Goal: Check status: Check status

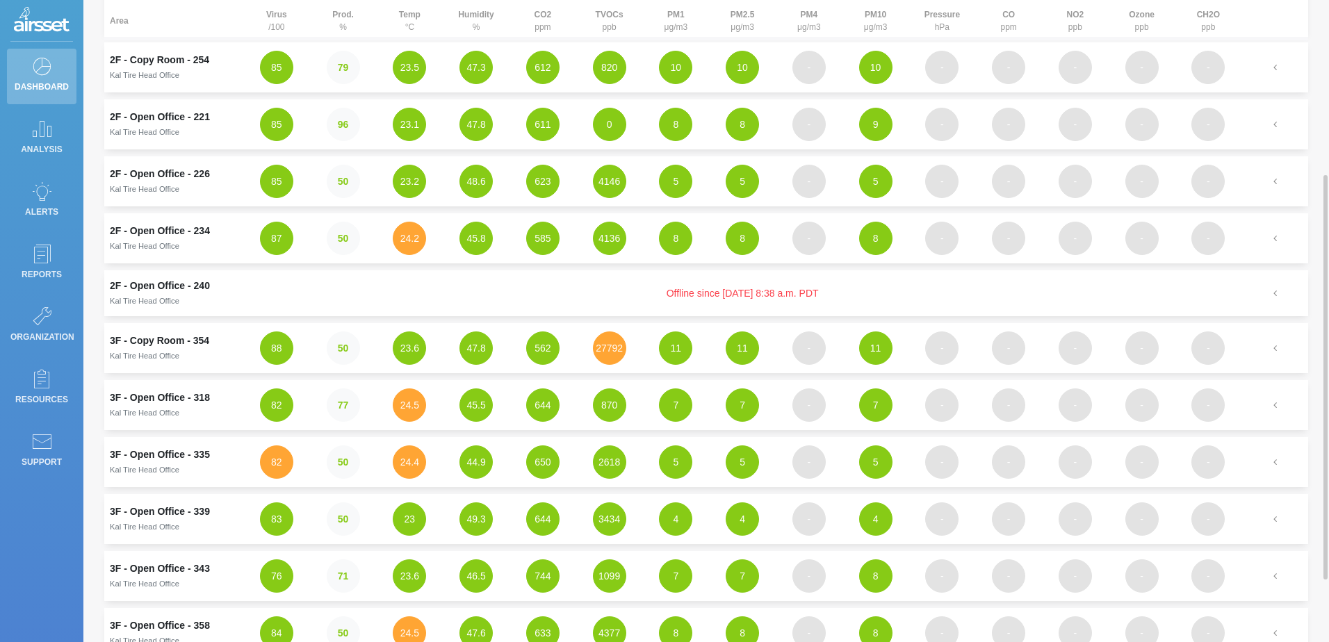
scroll to position [348, 0]
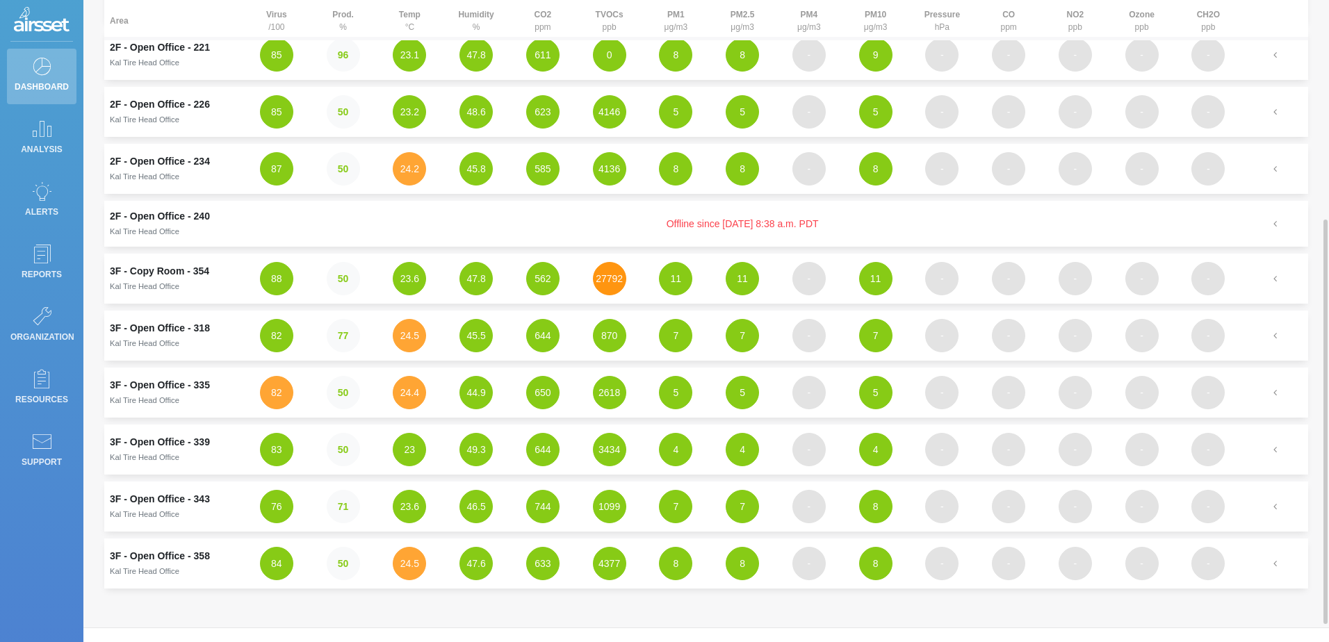
click at [608, 282] on button "27792" at bounding box center [609, 278] width 33 height 33
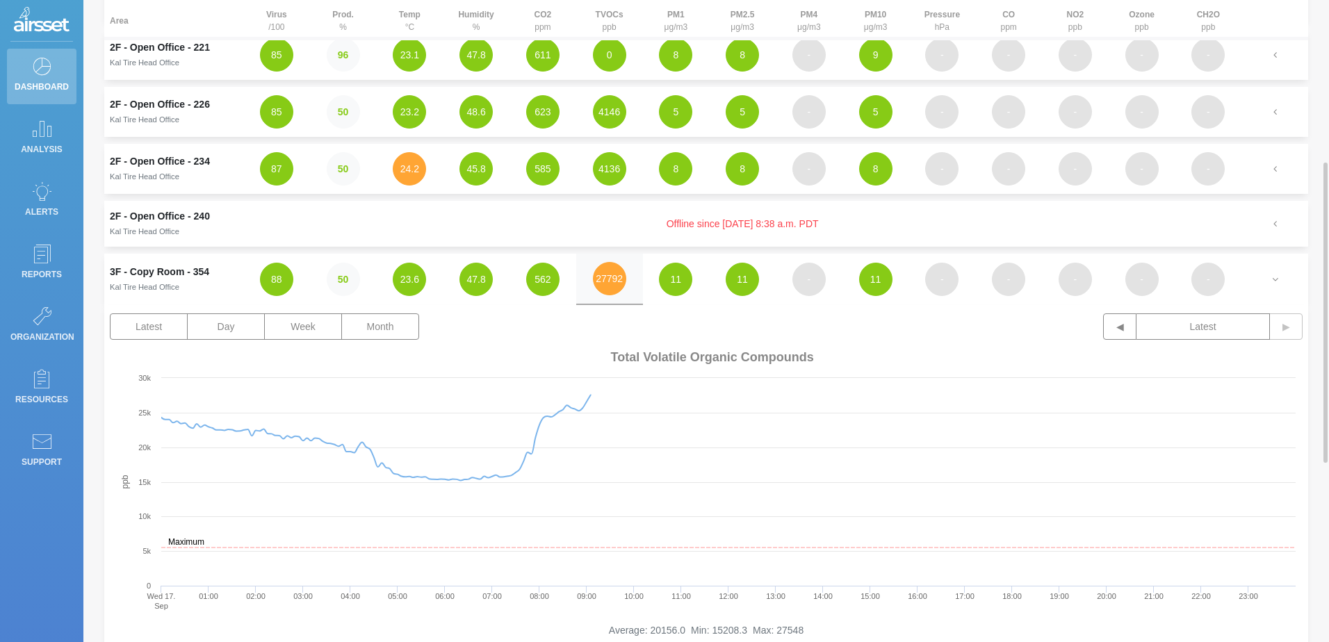
click at [130, 279] on td "3F - Copy Room - 354 Kal Tire Head Office" at bounding box center [173, 279] width 139 height 51
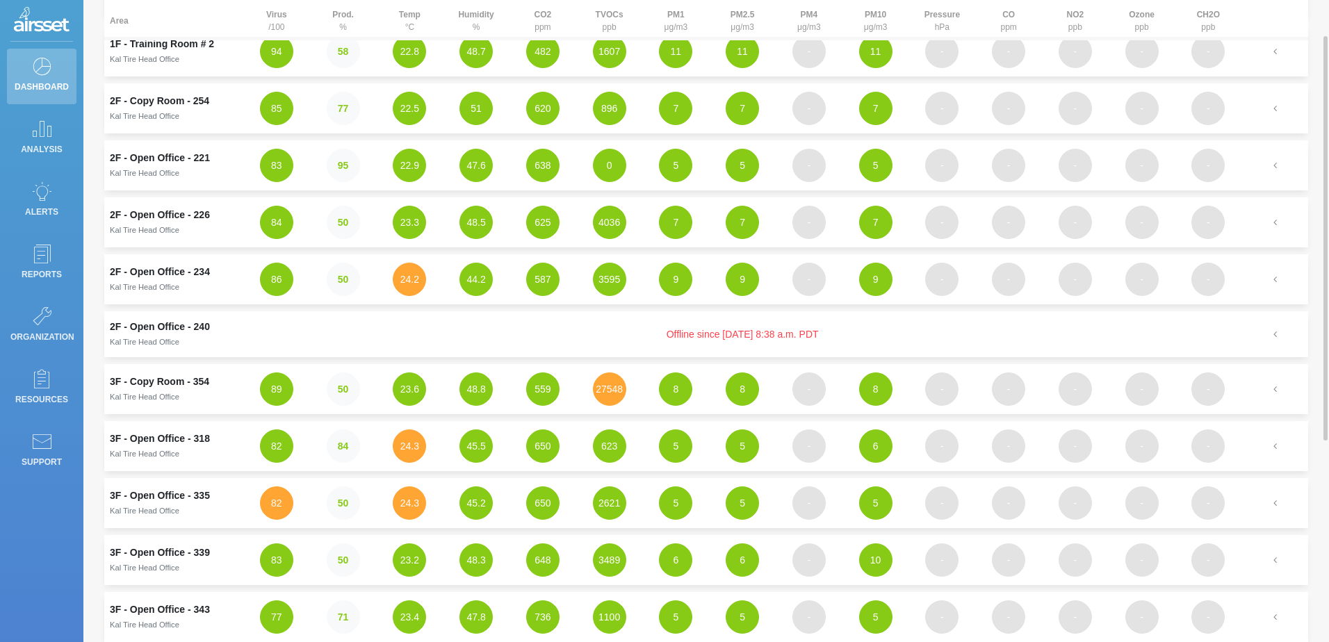
scroll to position [168, 0]
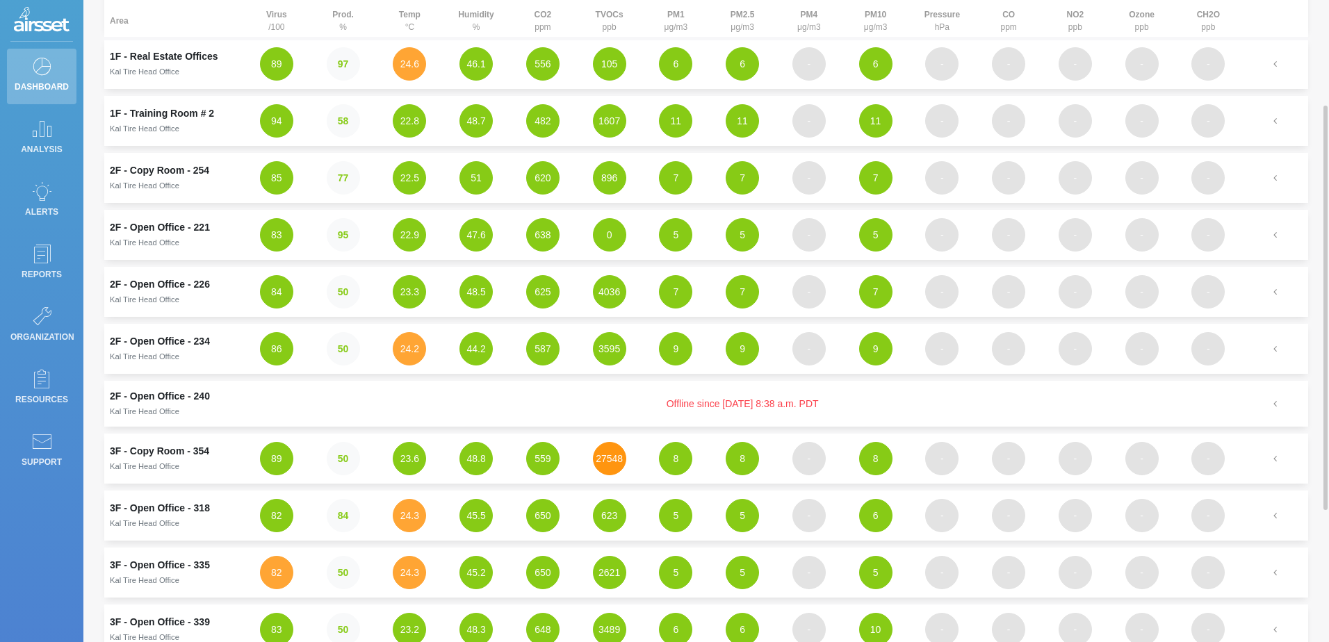
click at [614, 452] on button "27548" at bounding box center [609, 458] width 33 height 33
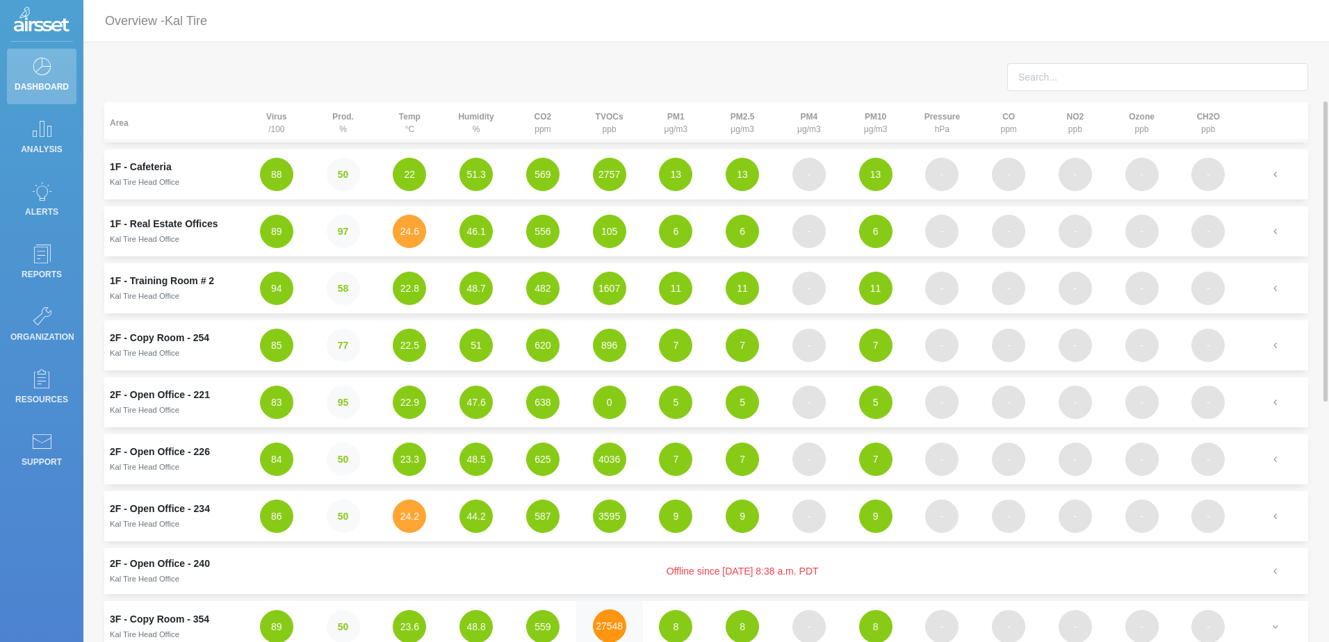
scroll to position [417, 0]
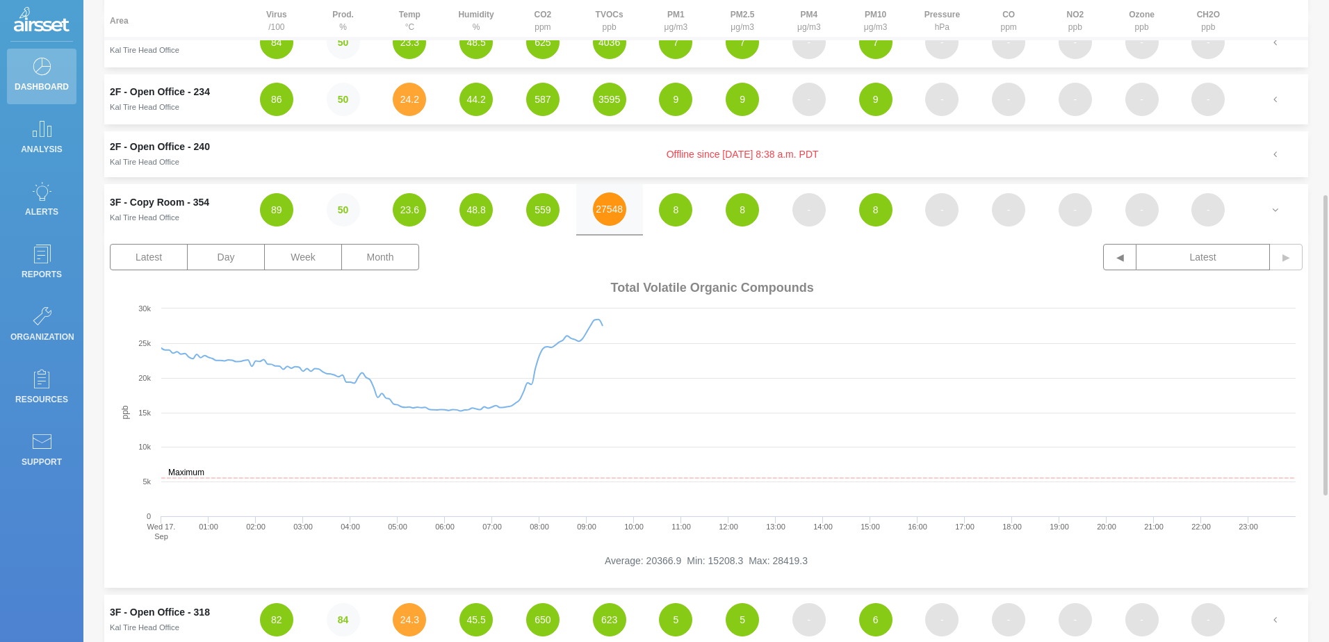
click at [615, 208] on button "27548" at bounding box center [609, 209] width 33 height 33
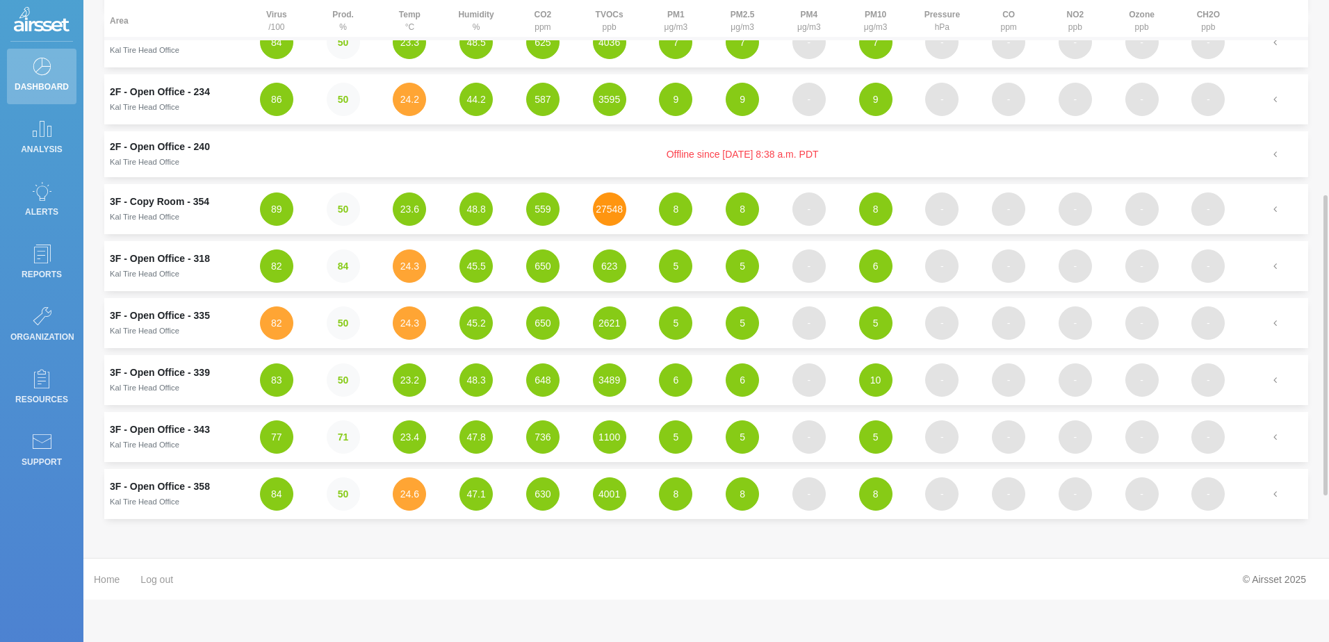
click at [615, 208] on button "27548" at bounding box center [609, 209] width 33 height 33
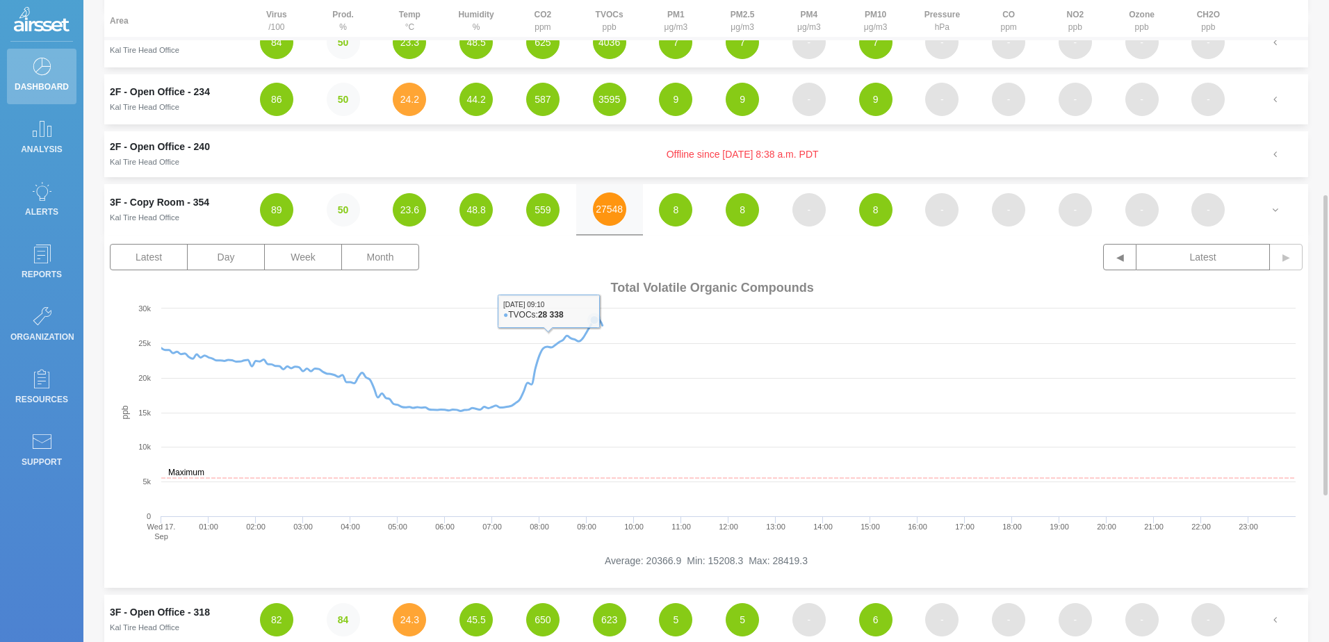
drag, startPoint x: 231, startPoint y: 413, endPoint x: 664, endPoint y: 398, distance: 433.5
click at [664, 398] on icon "Created with Highcharts 9.3.3 ppb Maximum Wed 17. ​ Sep 01:00 02:00 03:00 04:00…" at bounding box center [706, 415] width 1193 height 278
click at [369, 263] on button "Month" at bounding box center [380, 257] width 78 height 26
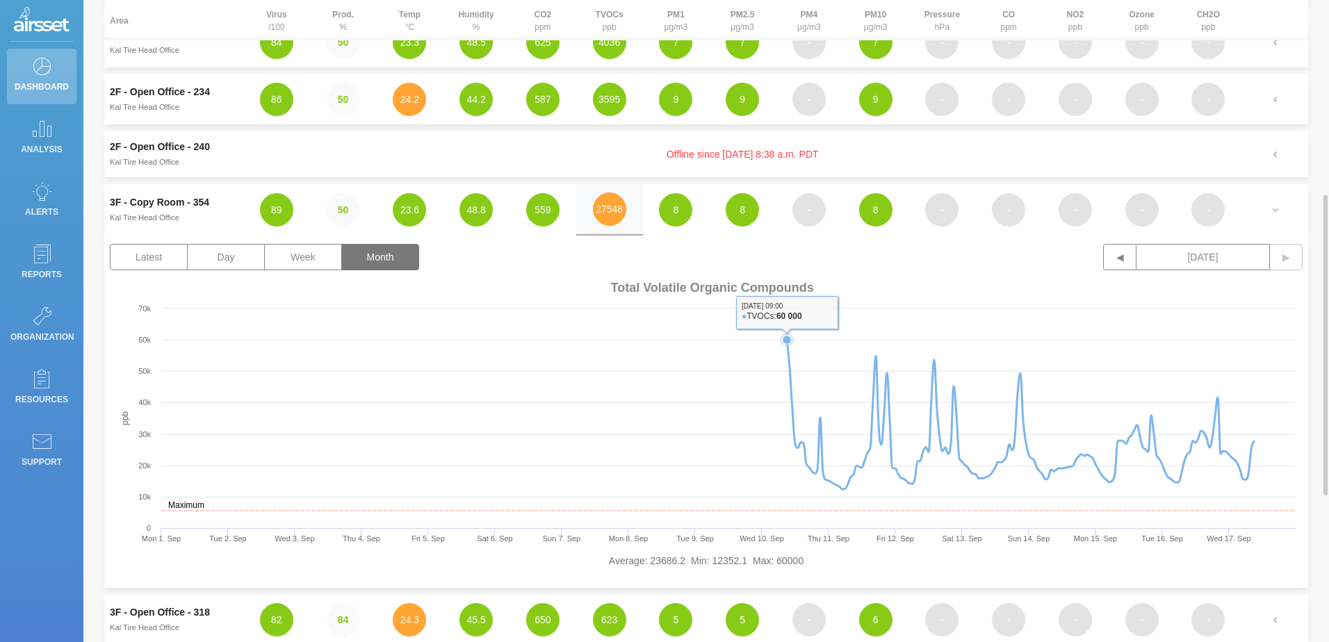
drag, startPoint x: 316, startPoint y: 474, endPoint x: 589, endPoint y: 439, distance: 275.4
click at [589, 439] on rect at bounding box center [706, 415] width 1193 height 278
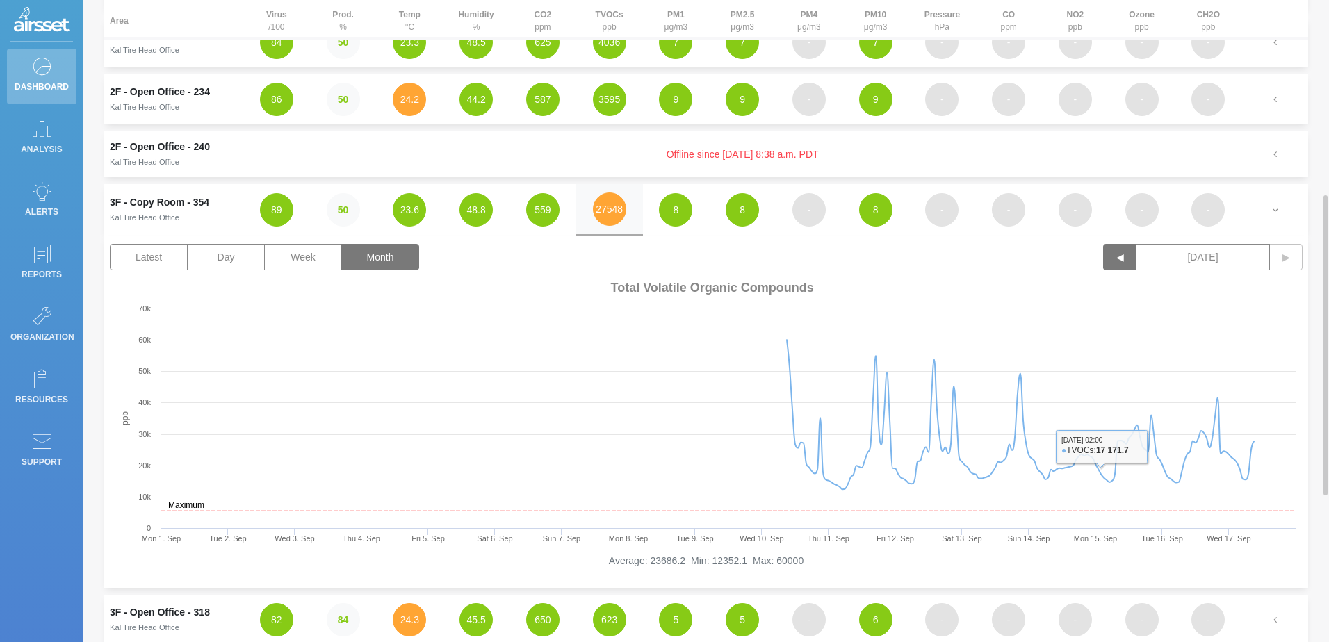
click at [1124, 259] on button "◀" at bounding box center [1120, 257] width 33 height 26
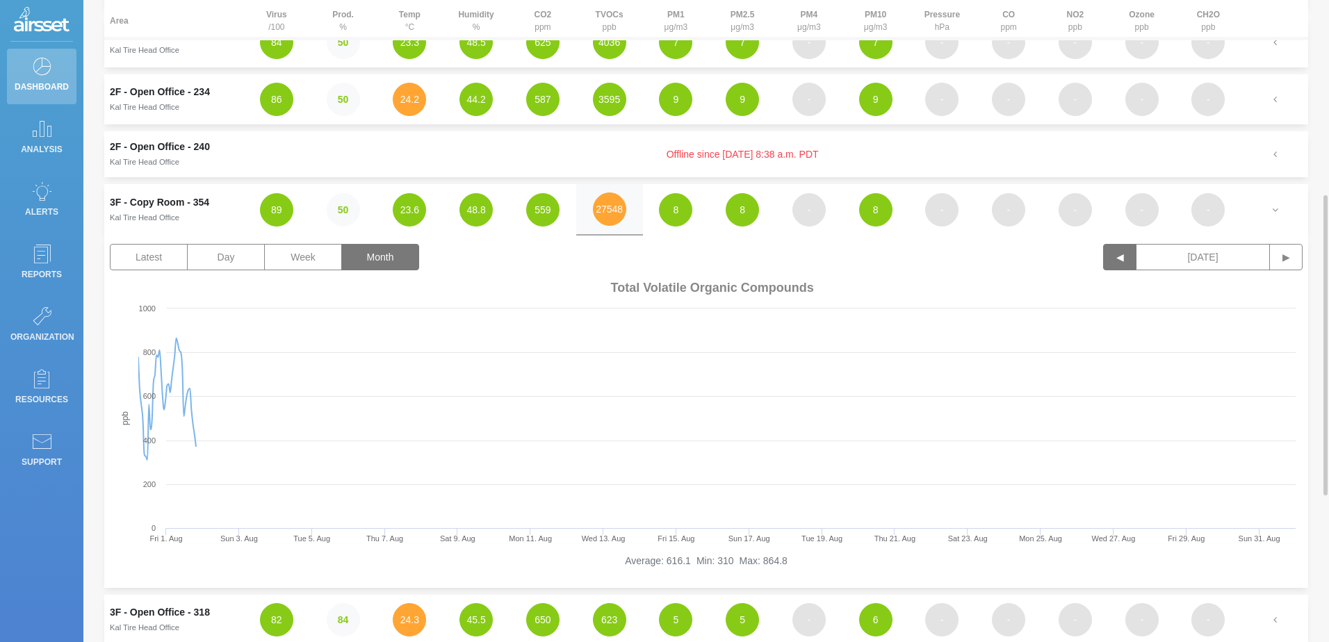
click at [1124, 259] on button "◀" at bounding box center [1120, 257] width 33 height 26
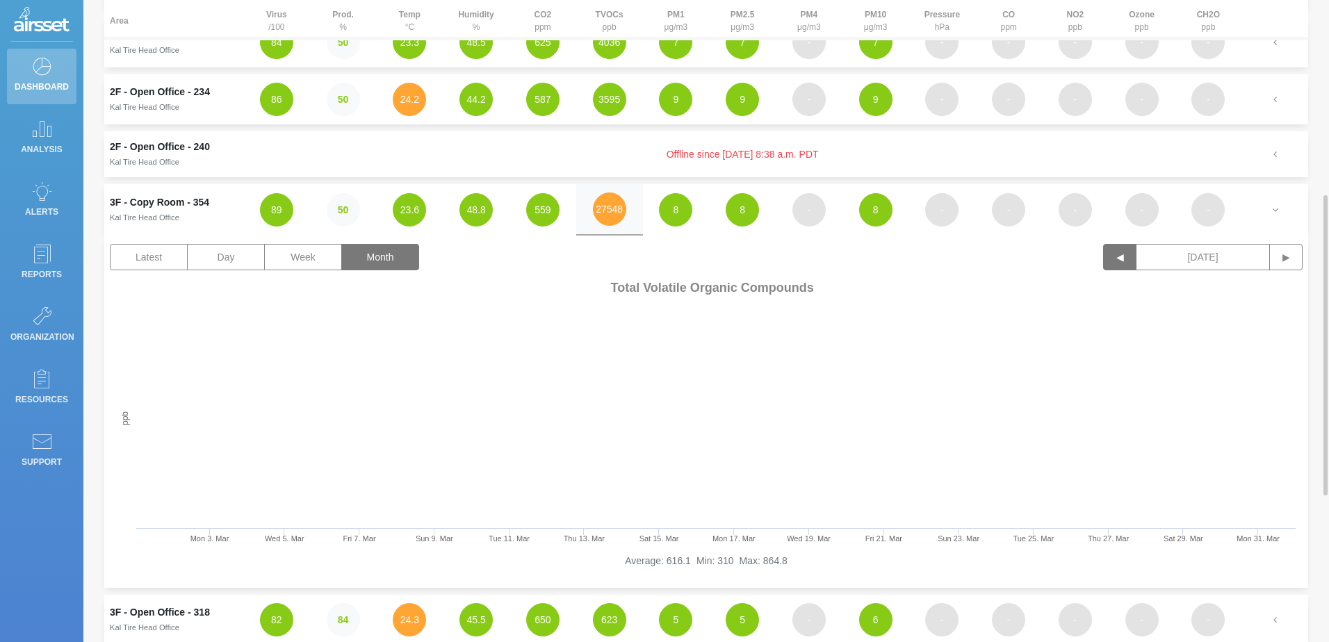
click at [1124, 259] on button "◀" at bounding box center [1120, 257] width 33 height 26
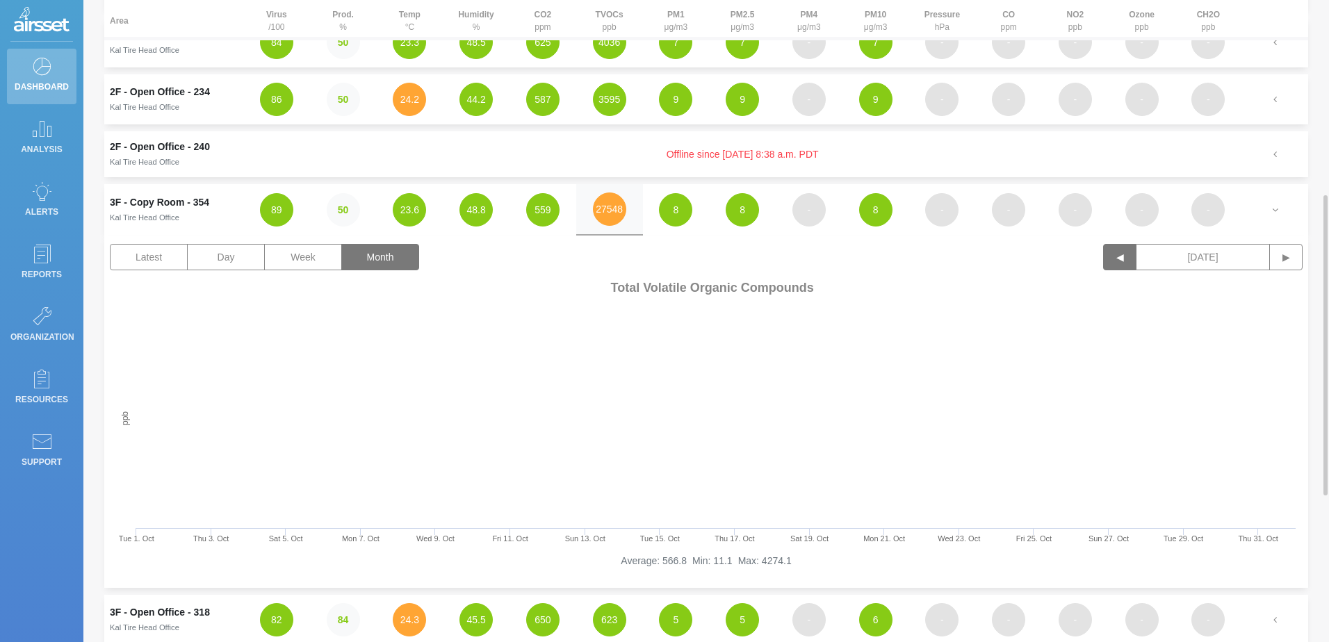
click at [1124, 259] on button "◀" at bounding box center [1120, 257] width 33 height 26
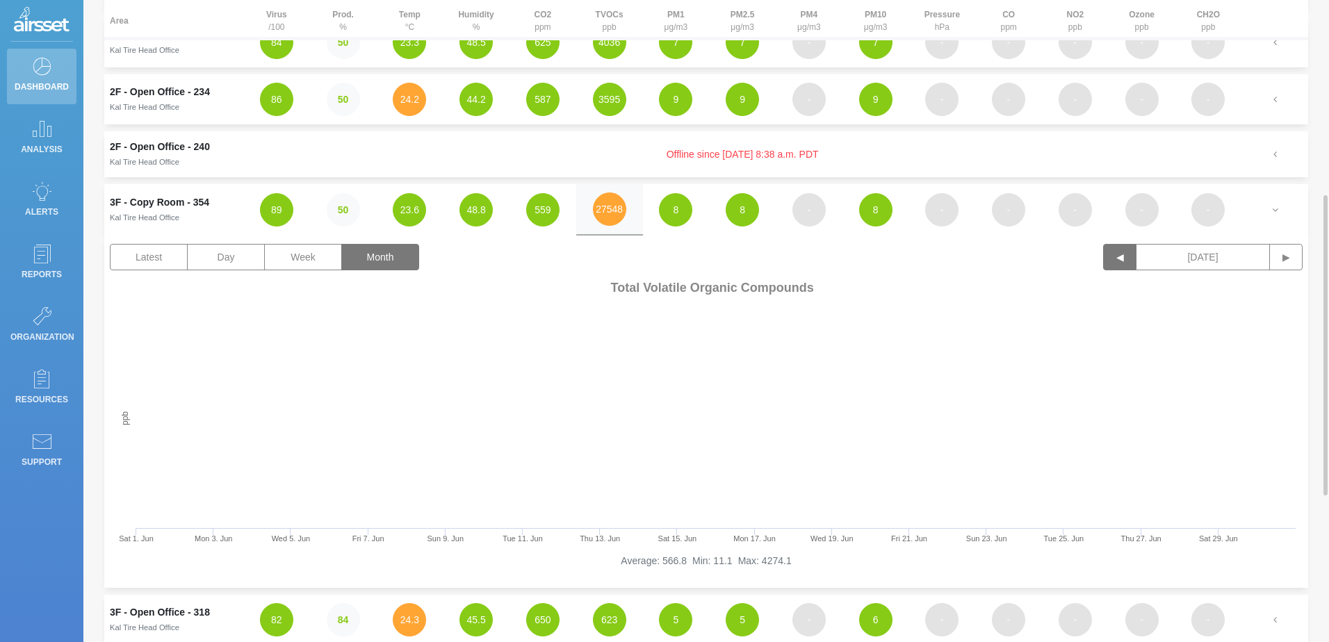
click at [1124, 259] on button "◀" at bounding box center [1120, 257] width 33 height 26
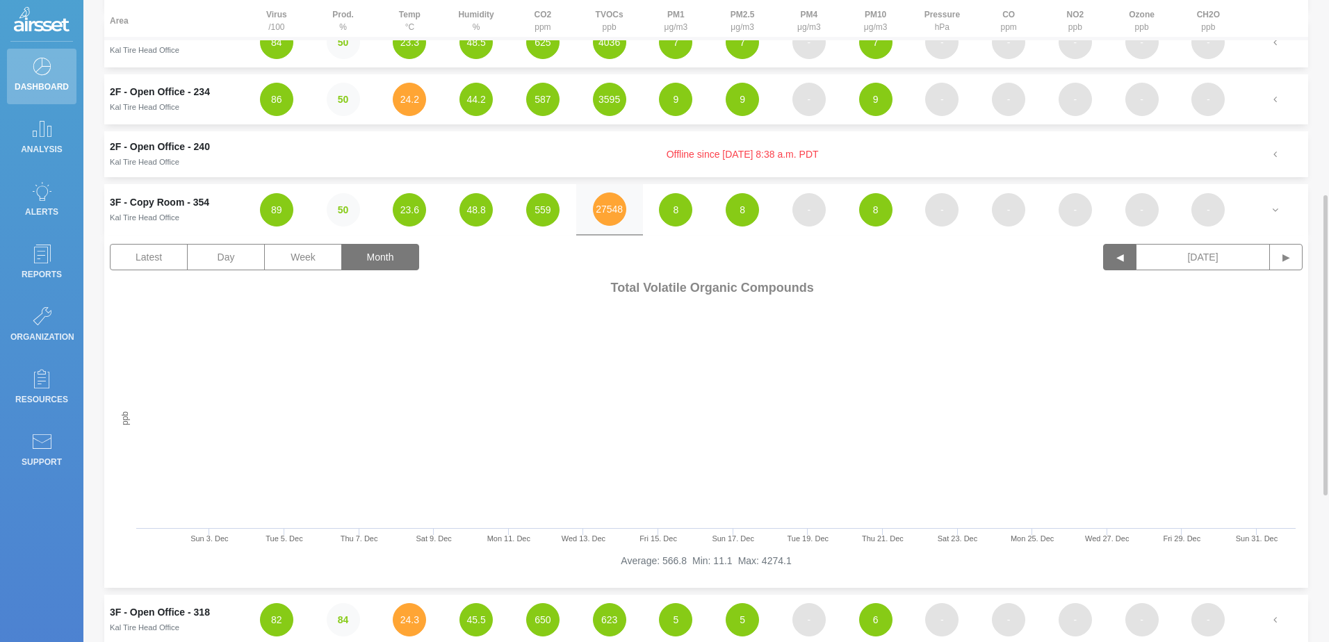
drag, startPoint x: 569, startPoint y: 469, endPoint x: 547, endPoint y: 496, distance: 34.6
click at [547, 496] on rect at bounding box center [706, 415] width 1193 height 278
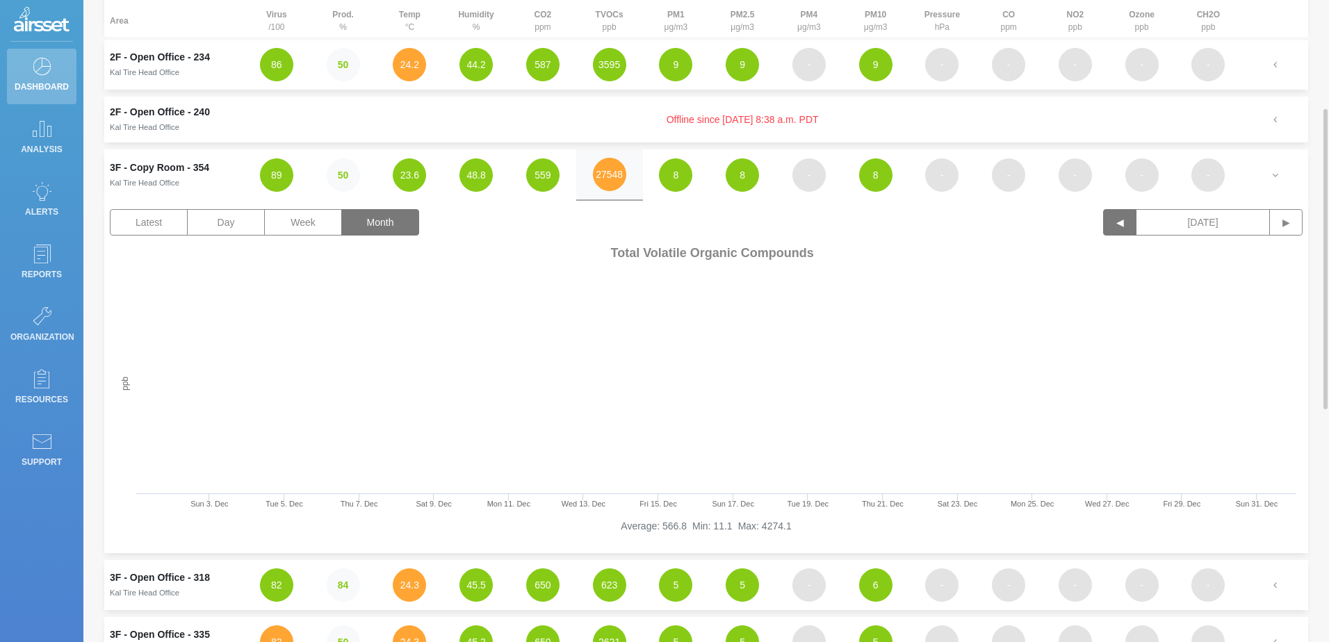
scroll to position [382, 0]
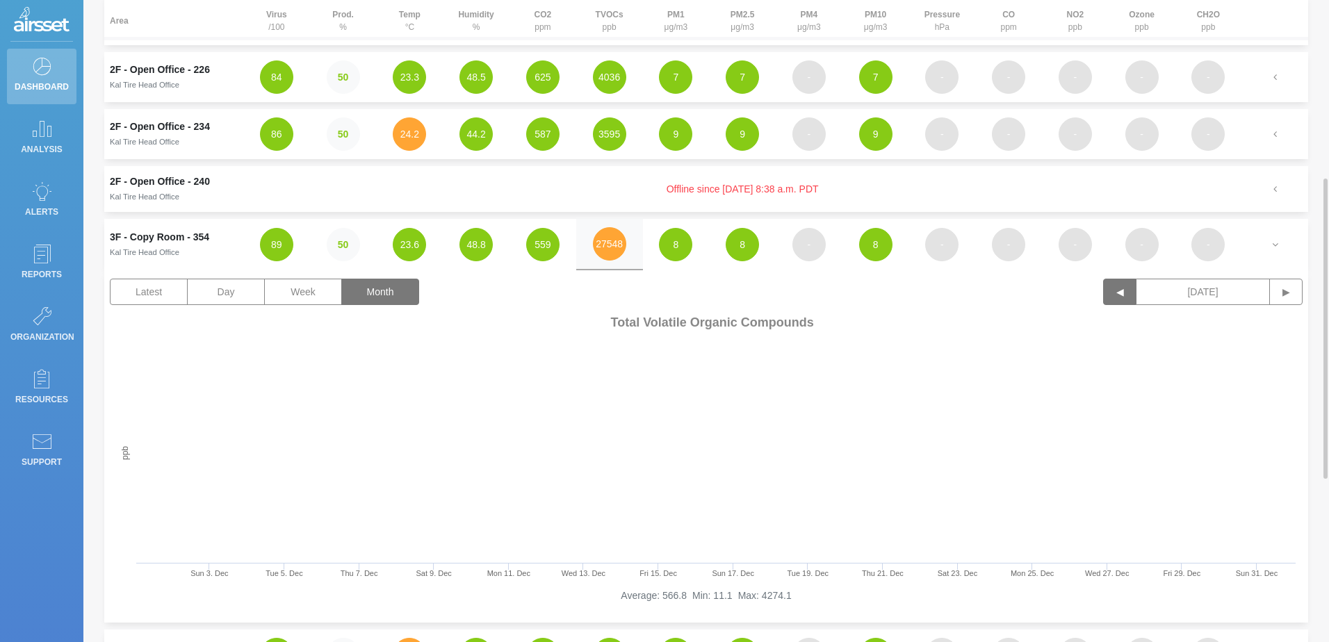
click at [1119, 293] on button "◀" at bounding box center [1120, 292] width 33 height 26
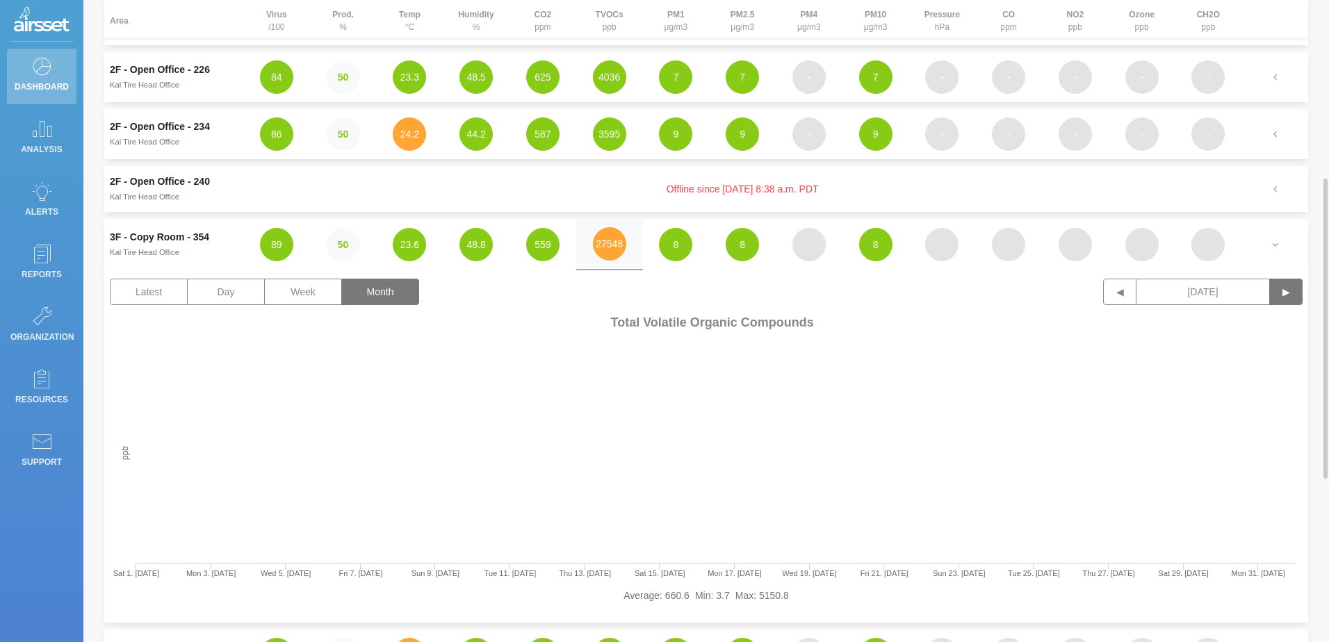
click at [1284, 297] on button "▶" at bounding box center [1286, 292] width 33 height 26
click at [1284, 298] on button "▶" at bounding box center [1286, 292] width 33 height 26
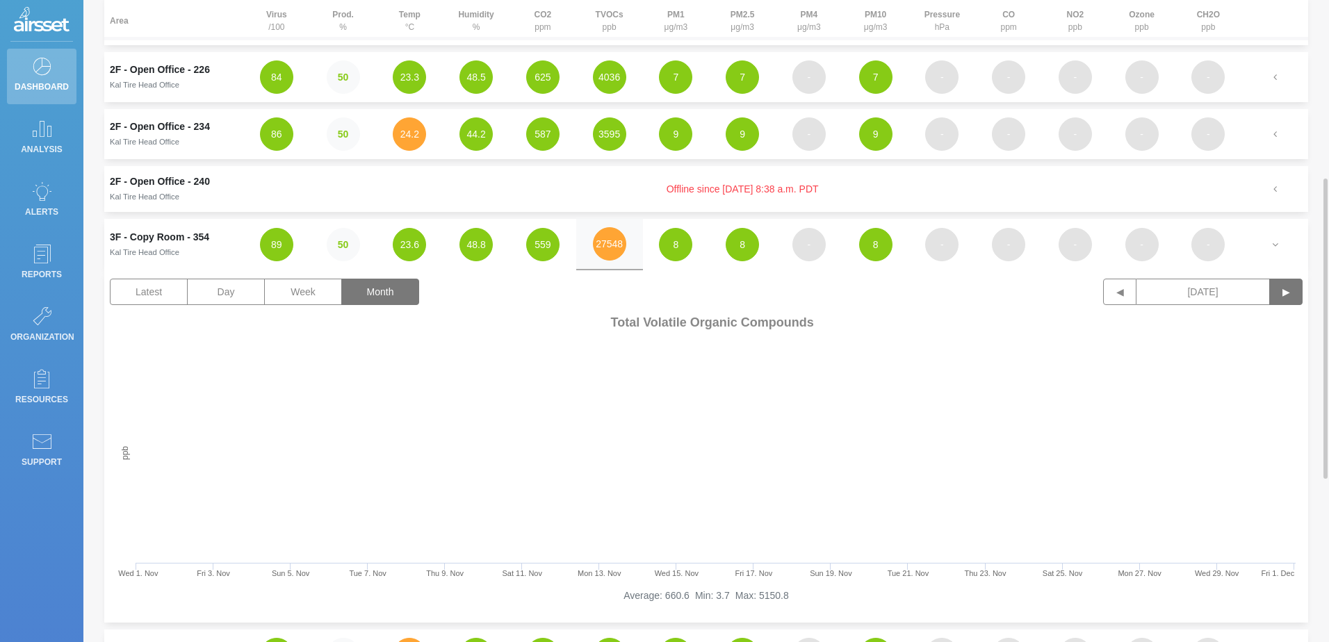
click at [1284, 298] on button "▶" at bounding box center [1286, 292] width 33 height 26
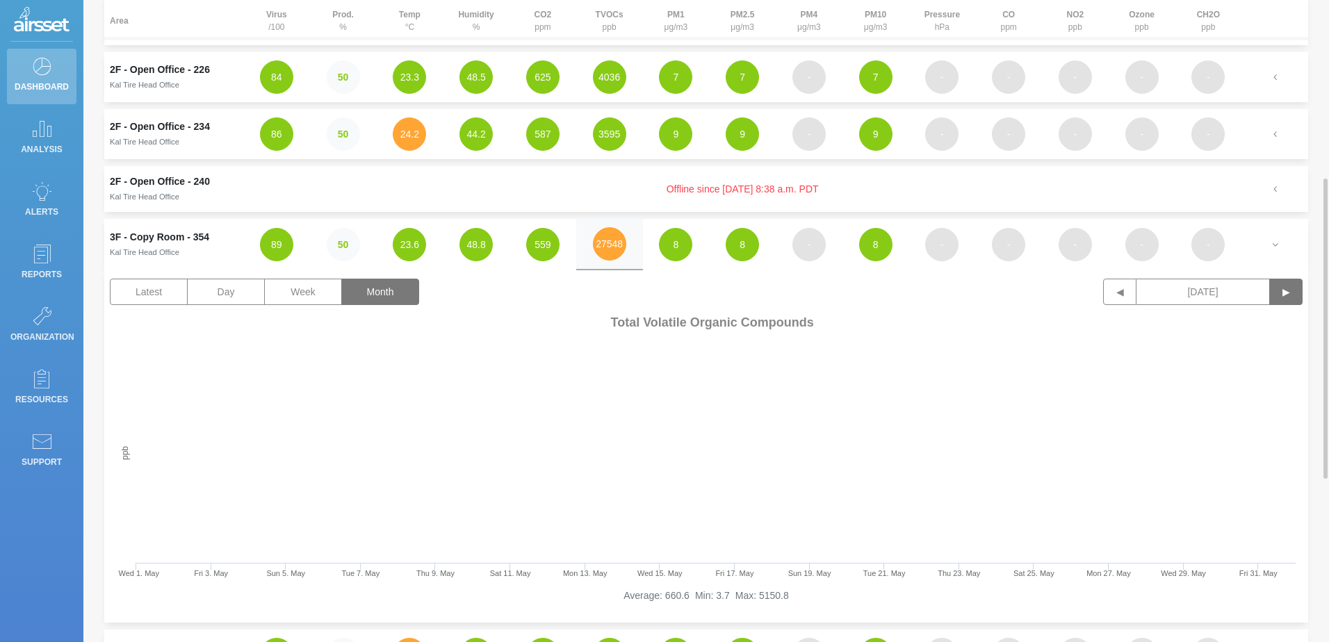
click at [1284, 298] on button "▶" at bounding box center [1286, 292] width 33 height 26
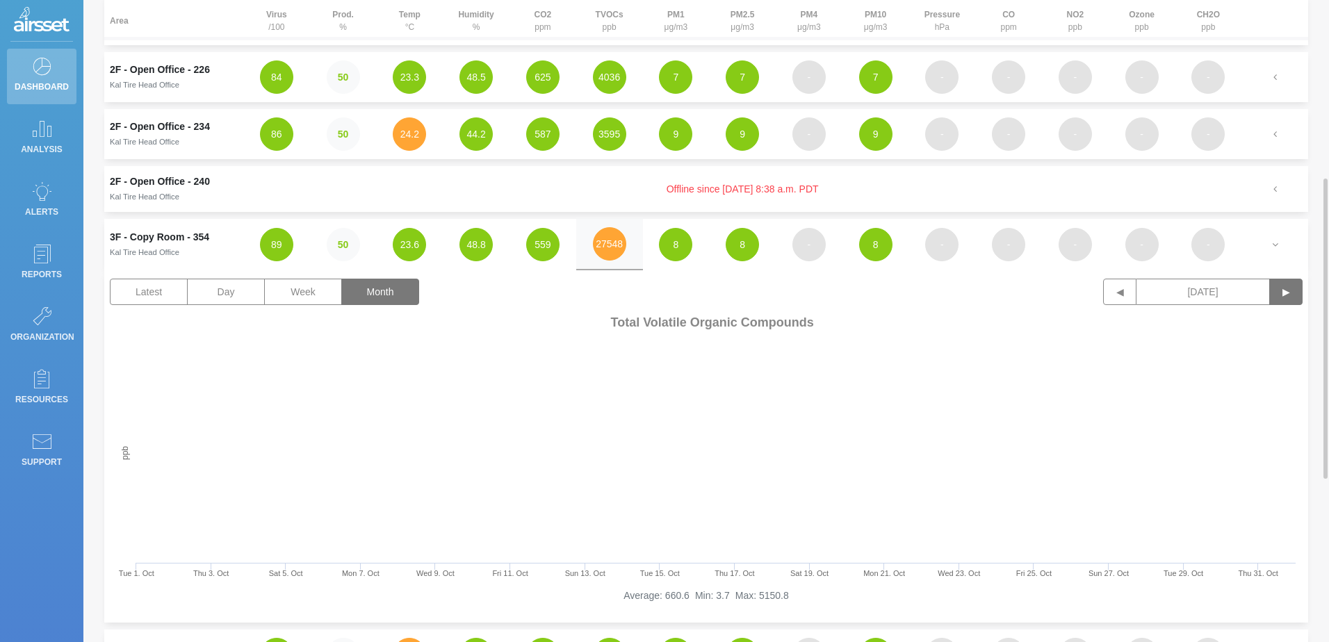
click at [1284, 298] on button "▶" at bounding box center [1286, 292] width 33 height 26
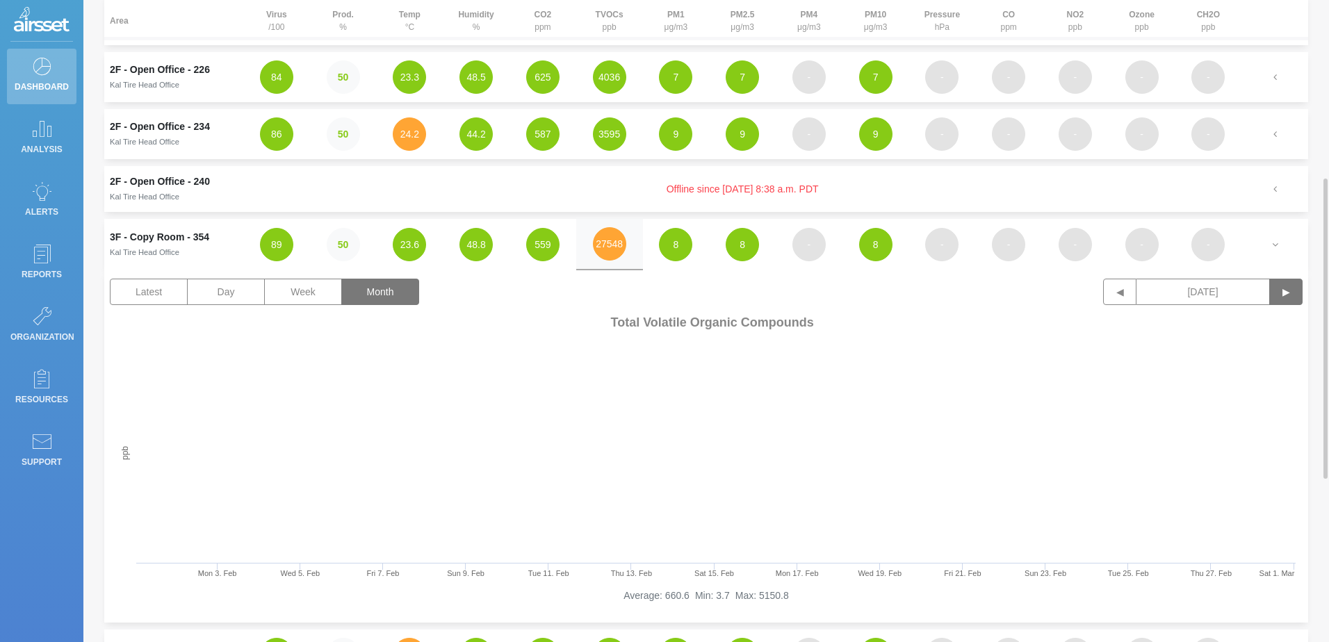
click at [1284, 298] on button "▶" at bounding box center [1286, 292] width 33 height 26
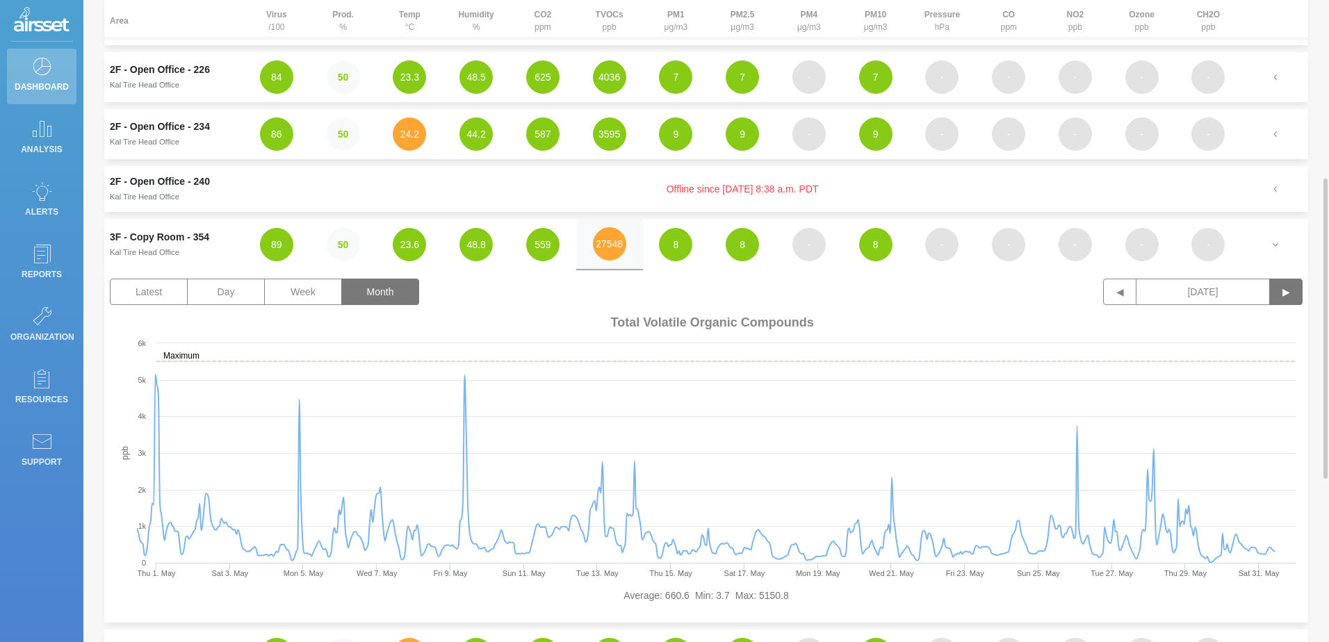
click at [1284, 298] on button "▶" at bounding box center [1286, 292] width 33 height 26
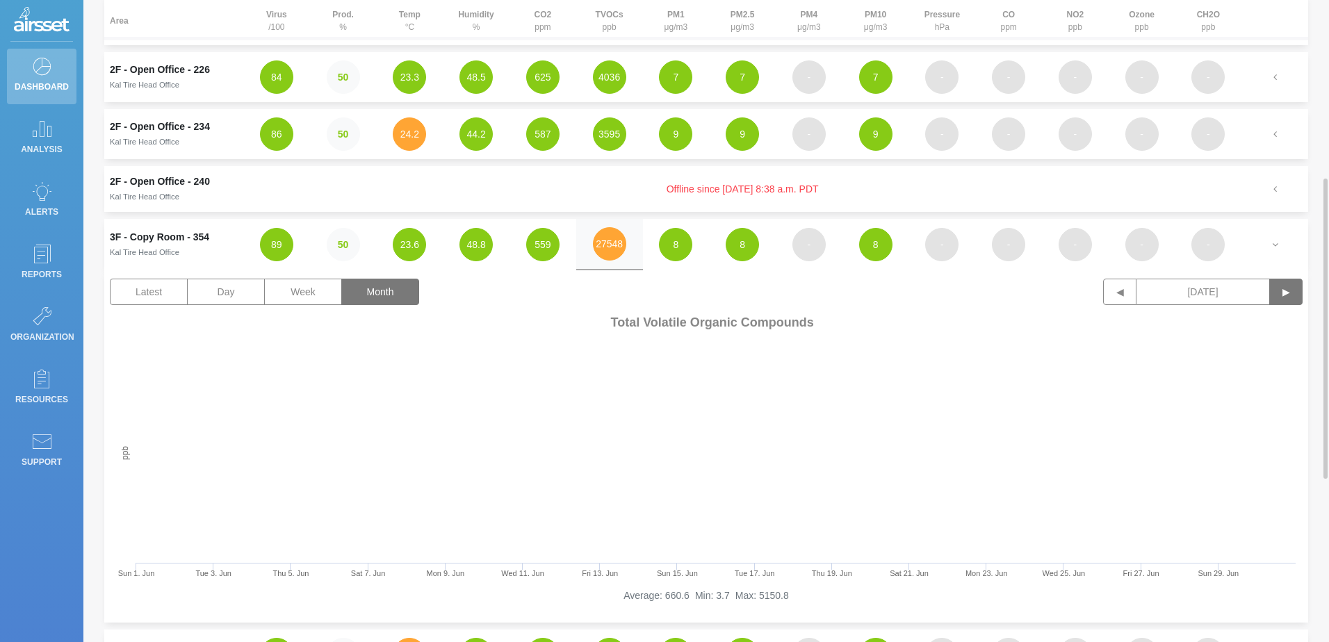
click at [1284, 298] on button "▶" at bounding box center [1286, 292] width 33 height 26
click at [1101, 296] on div "Latest Day Week Month ◀ July 2025 ▶" at bounding box center [706, 295] width 1193 height 32
click at [1106, 296] on button "◀" at bounding box center [1120, 292] width 33 height 26
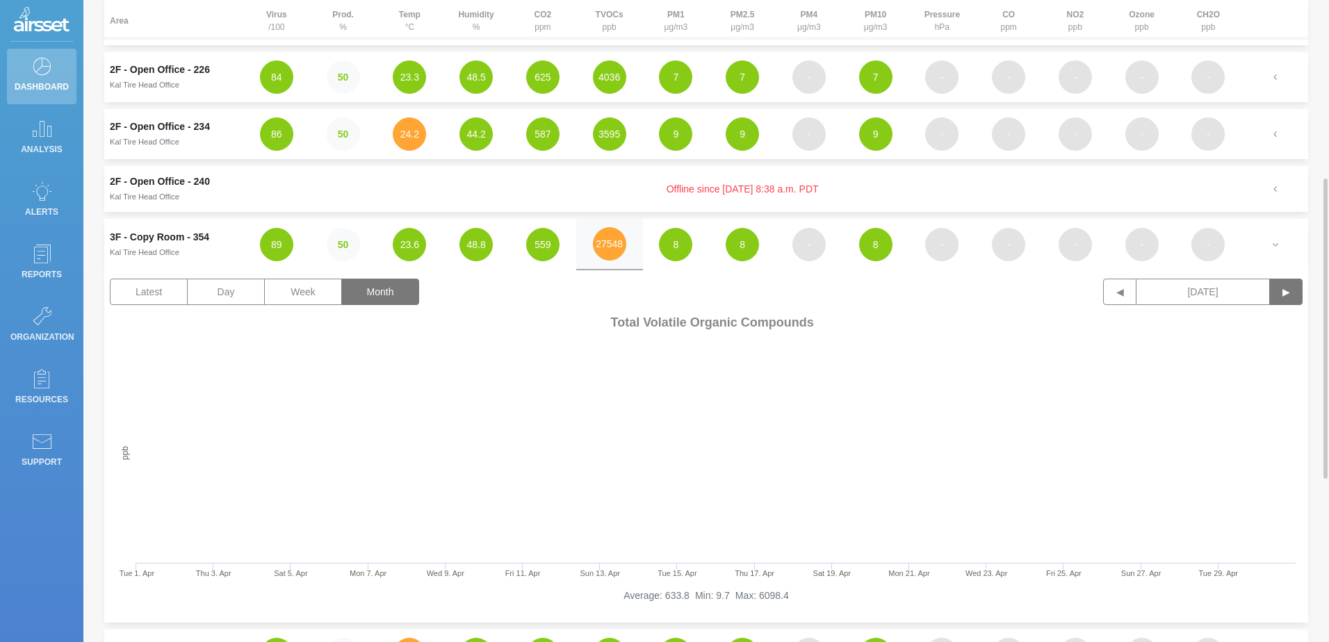
click at [1278, 293] on button "▶" at bounding box center [1286, 292] width 33 height 26
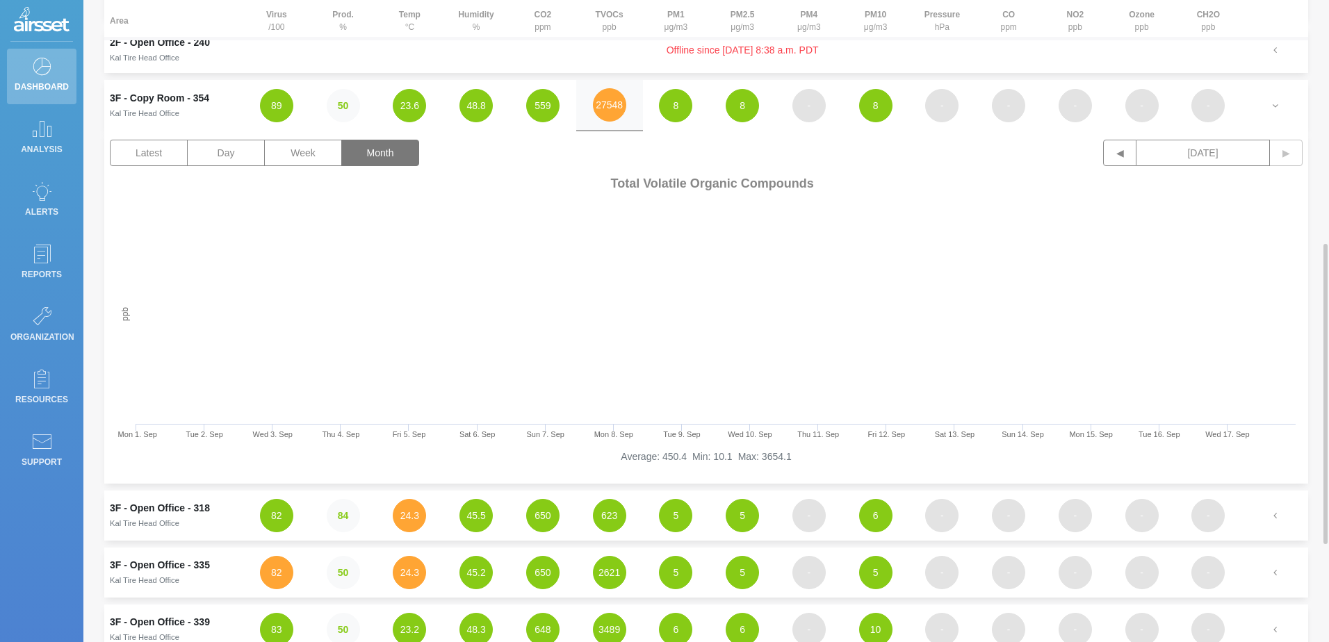
scroll to position [452, 0]
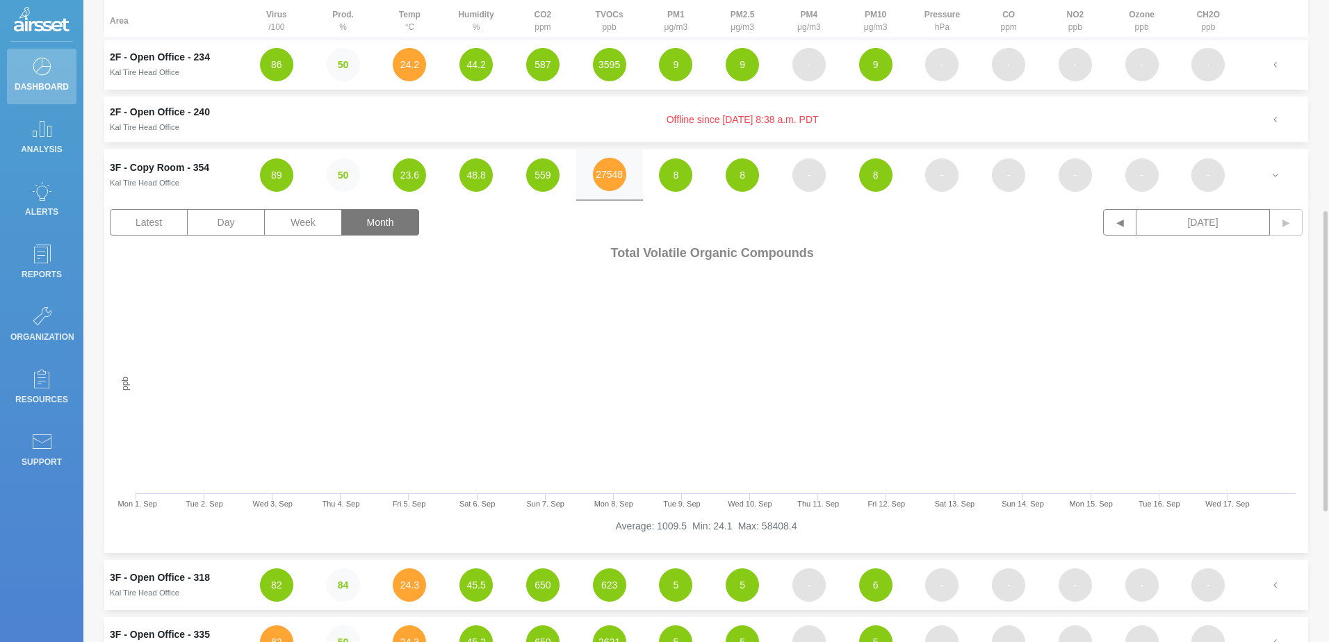
drag, startPoint x: 289, startPoint y: 430, endPoint x: 325, endPoint y: 401, distance: 46.9
click at [325, 401] on rect at bounding box center [706, 380] width 1193 height 278
click at [205, 223] on button "Day" at bounding box center [226, 222] width 78 height 26
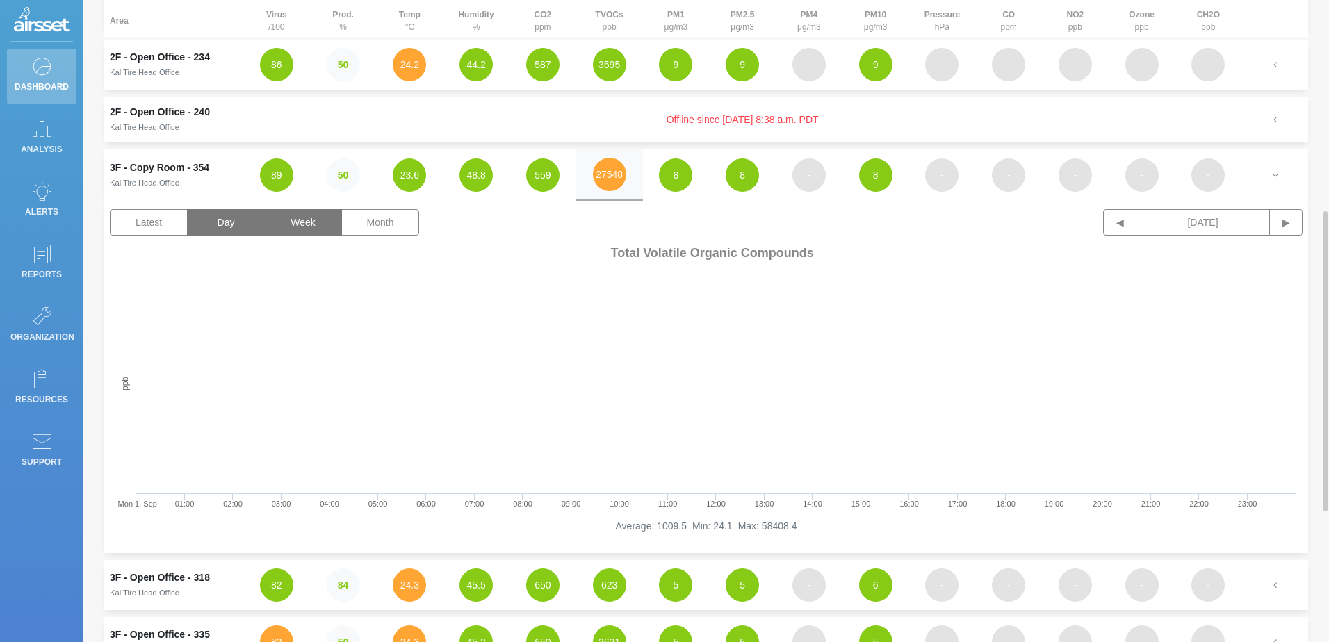
click at [310, 234] on button "Week" at bounding box center [303, 222] width 78 height 26
click at [159, 103] on td "2F - Open Office - 240 Kal Tire Head Office" at bounding box center [173, 120] width 139 height 46
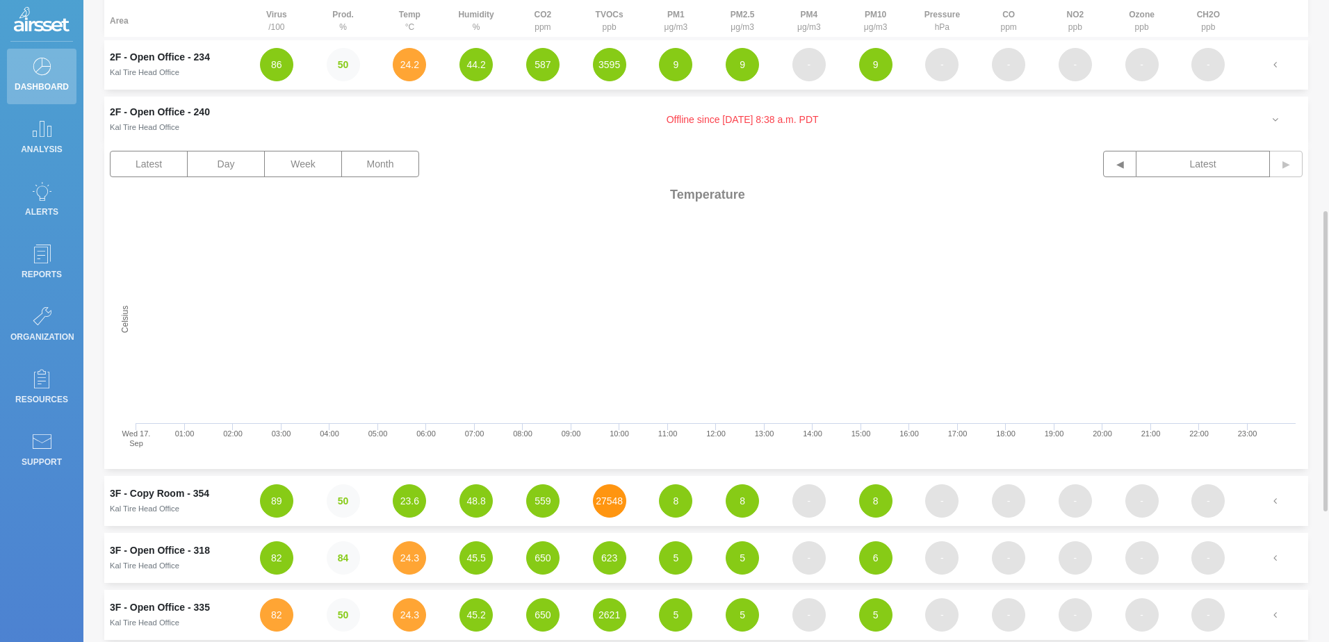
click at [608, 506] on button "27548" at bounding box center [609, 501] width 33 height 33
